Goal: Go to known website: Access a specific website the user already knows

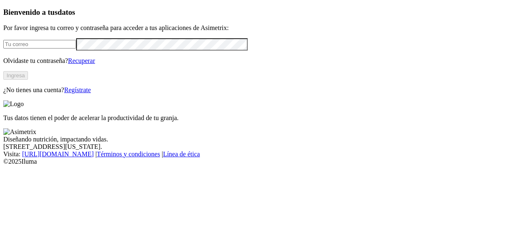
type input "[PERSON_NAME][EMAIL_ADDRESS][PERSON_NAME][DOMAIN_NAME]"
click at [28, 80] on button "Ingresa" at bounding box center [15, 75] width 25 height 9
